Goal: Task Accomplishment & Management: Manage account settings

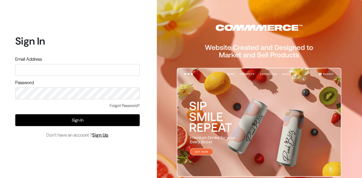
click at [65, 70] on input "text" at bounding box center [77, 70] width 124 height 12
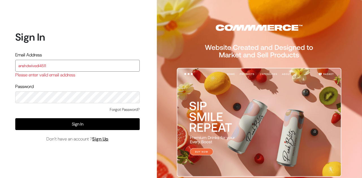
click at [66, 67] on input "anshdwivedi4511" at bounding box center [77, 66] width 124 height 12
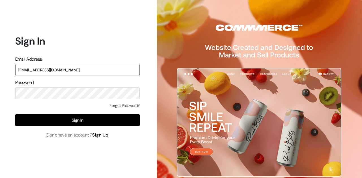
type input "[EMAIL_ADDRESS][DOMAIN_NAME]"
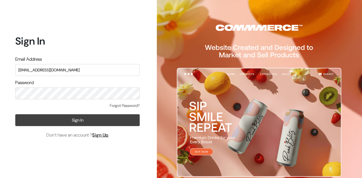
click at [76, 119] on button "Sign In" at bounding box center [77, 120] width 124 height 12
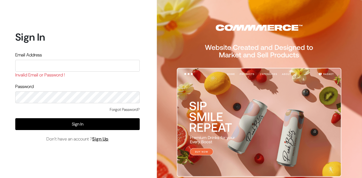
click at [66, 65] on input "text" at bounding box center [77, 66] width 124 height 12
type input "a"
